Goal: Check status: Check status

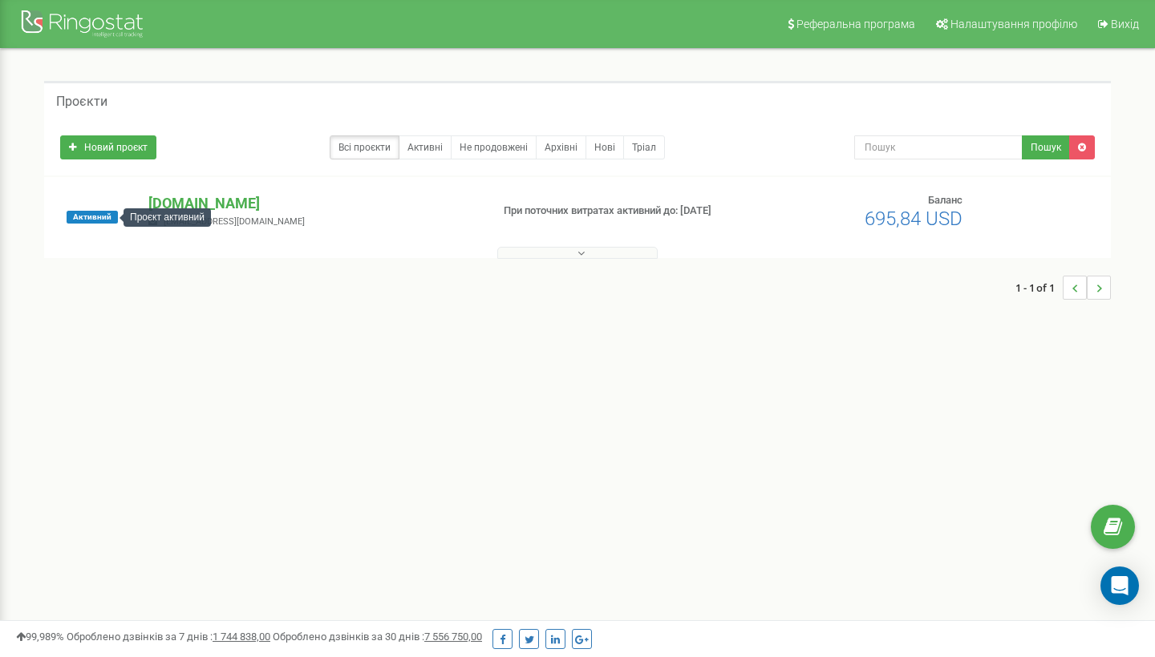
click at [104, 222] on span "Активний" at bounding box center [92, 217] width 51 height 13
click at [85, 220] on span "Активний" at bounding box center [92, 217] width 51 height 13
click at [229, 196] on p "[DOMAIN_NAME]" at bounding box center [312, 203] width 329 height 21
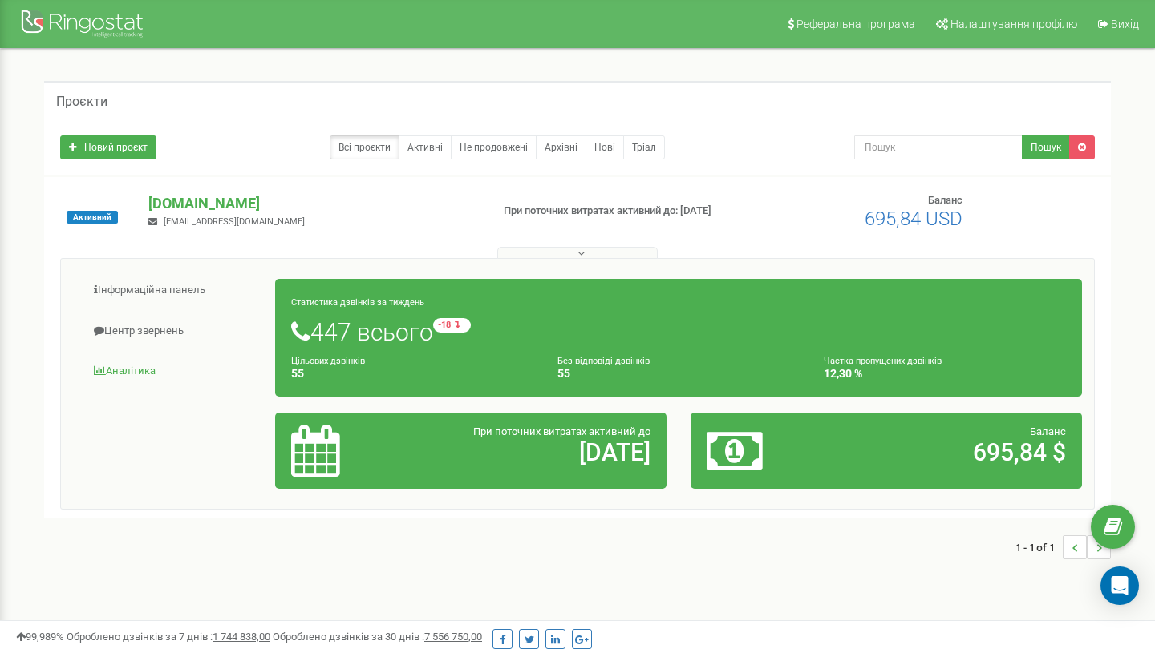
click at [126, 369] on link "Аналiтика" at bounding box center [174, 371] width 203 height 39
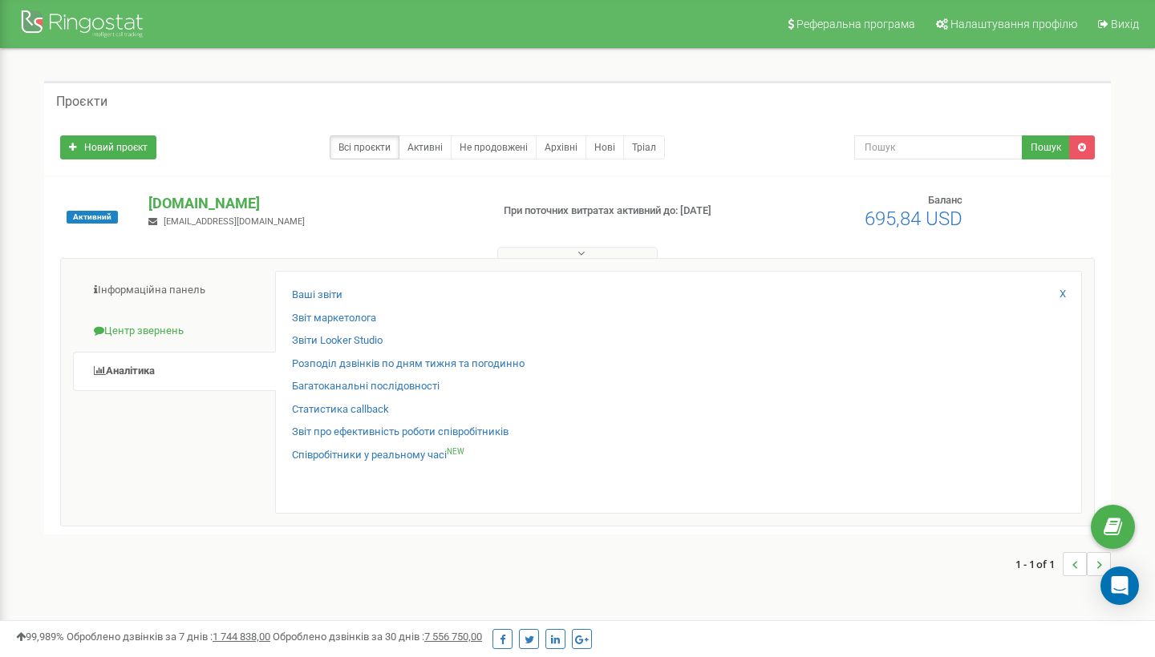
click at [182, 330] on link "Центр звернень" at bounding box center [174, 331] width 203 height 39
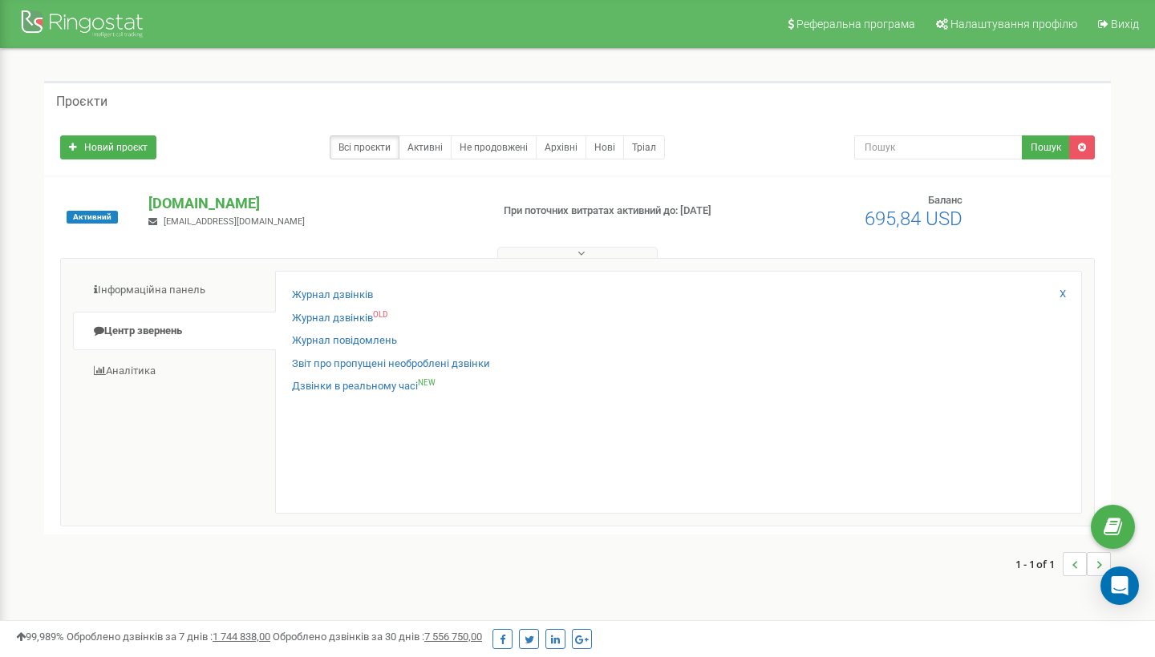
click at [321, 286] on div "Журнал дзвінків Журнал дзвінків OLD Журнал повідомлень Звіт про пропущені необр…" at bounding box center [678, 392] width 807 height 243
click at [316, 293] on link "Журнал дзвінків" at bounding box center [332, 295] width 81 height 15
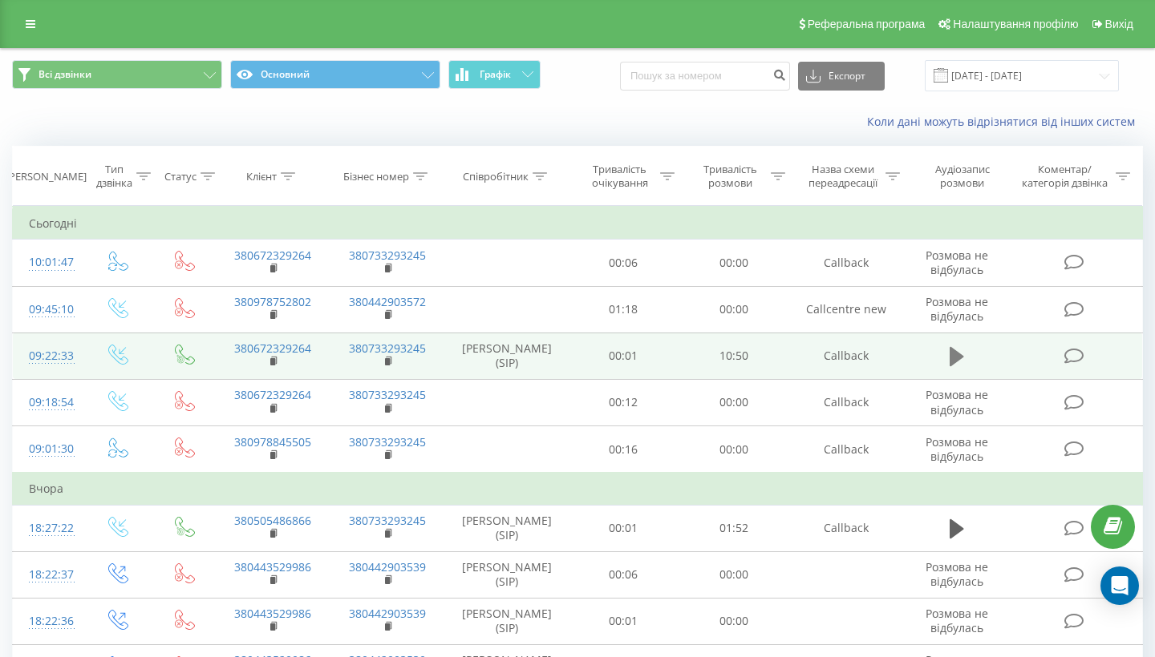
click at [947, 369] on button at bounding box center [957, 357] width 24 height 24
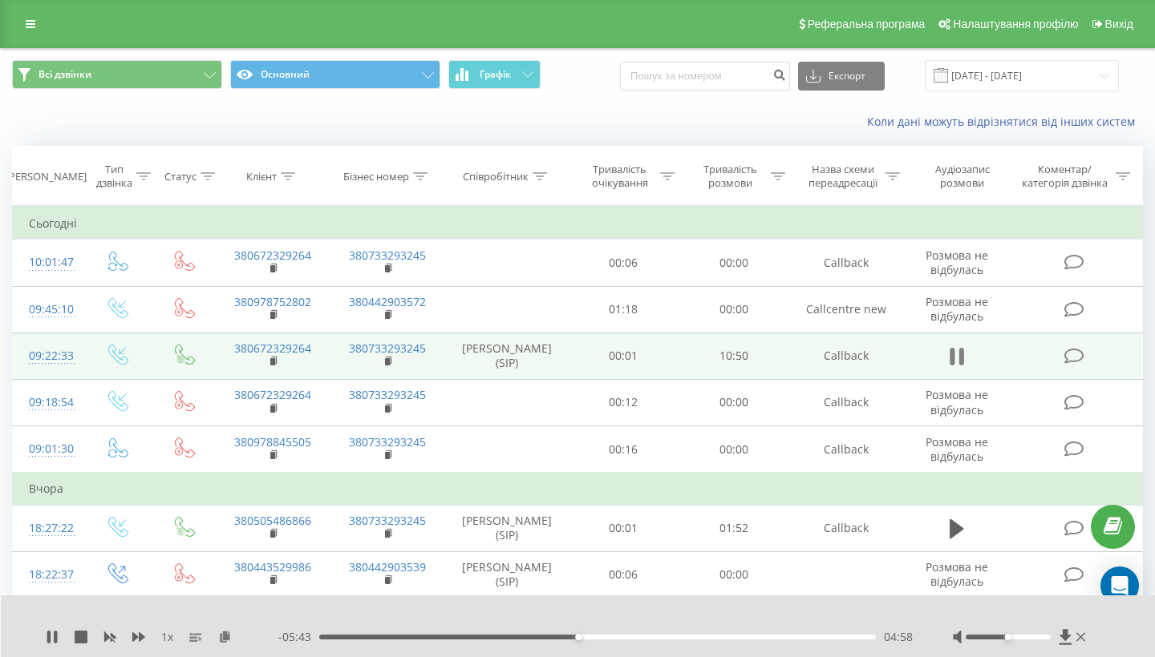
click at [953, 366] on icon at bounding box center [951, 357] width 5 height 18
